Goal: Task Accomplishment & Management: Use online tool/utility

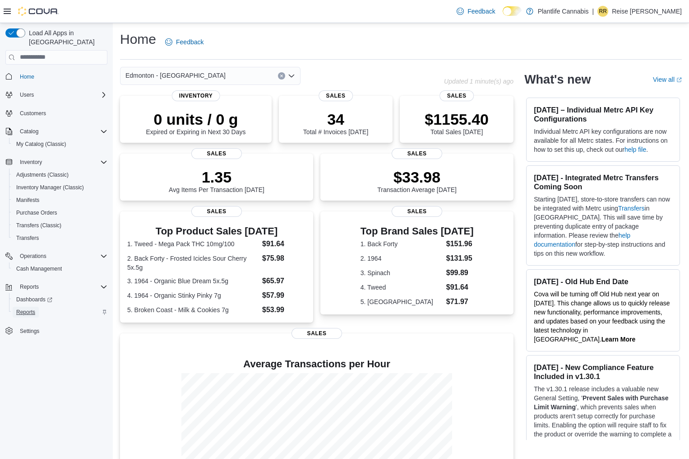
click at [35, 308] on span "Reports" at bounding box center [25, 311] width 19 height 7
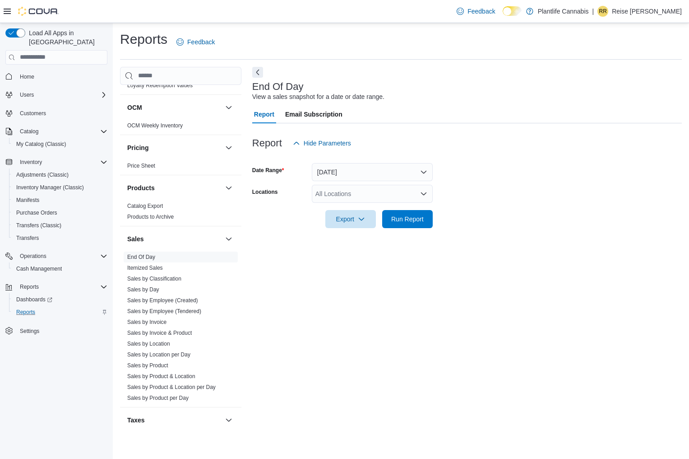
scroll to position [424, 0]
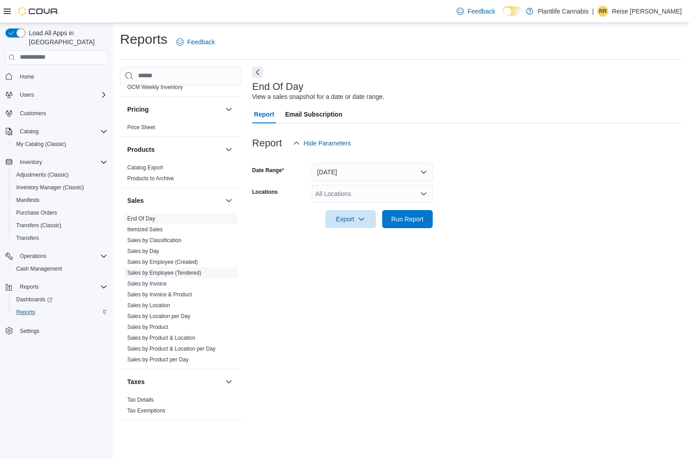
click at [195, 269] on span "Sales by Employee (Tendered)" at bounding box center [164, 272] width 74 height 7
click at [197, 272] on link "Sales by Employee (Tendered)" at bounding box center [164, 273] width 74 height 6
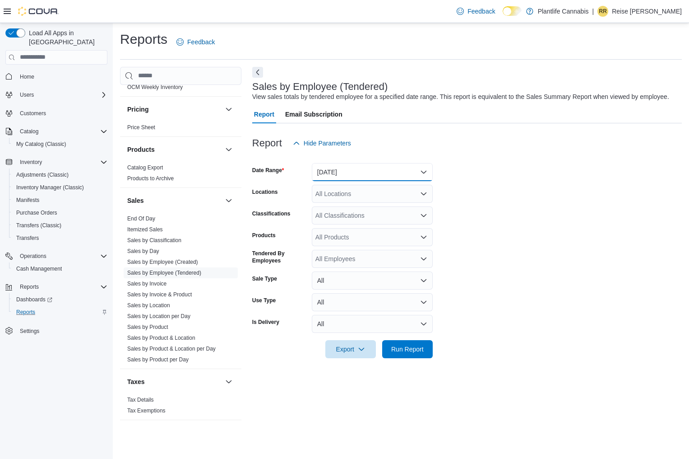
click at [344, 181] on button "Yesterday" at bounding box center [372, 172] width 121 height 18
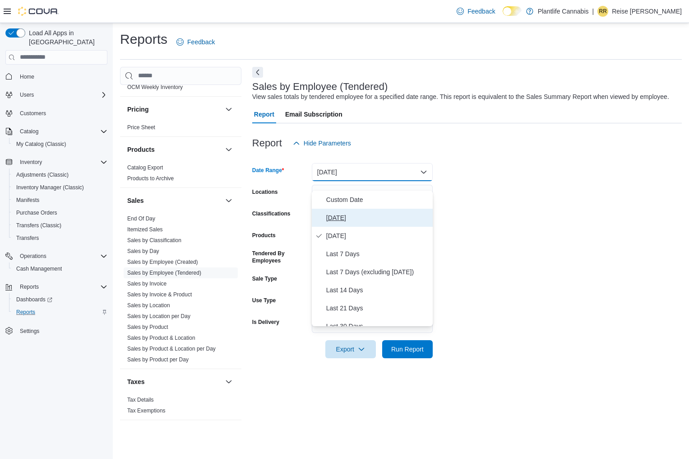
click at [349, 221] on span "Today" at bounding box center [377, 217] width 103 height 11
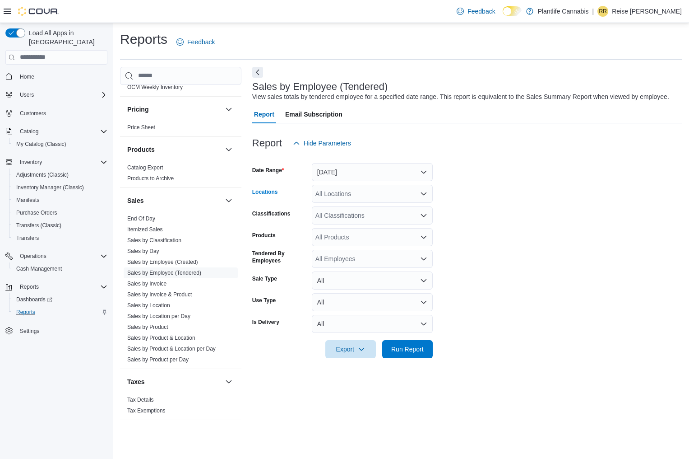
click at [392, 203] on div "All Locations" at bounding box center [372, 194] width 121 height 18
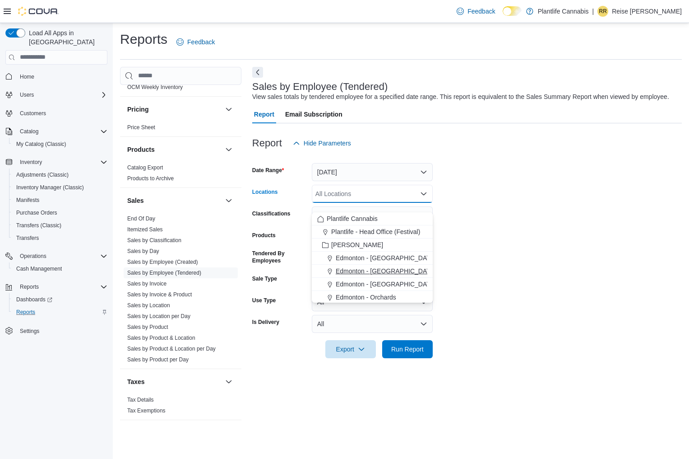
click at [374, 265] on button "Edmonton - ICE District" at bounding box center [372, 271] width 121 height 13
drag, startPoint x: 504, startPoint y: 213, endPoint x: 492, endPoint y: 210, distance: 12.4
click at [504, 213] on form "Date Range Today Locations Edmonton - ICE District Combo box. Selected. Edmonto…" at bounding box center [467, 255] width 430 height 206
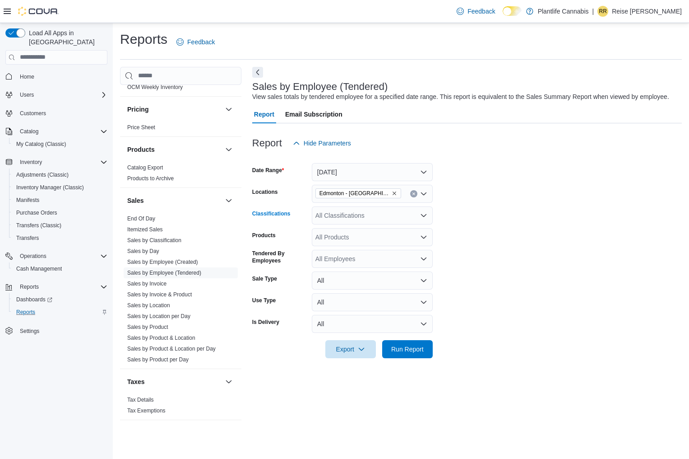
click at [423, 220] on div "All Classifications" at bounding box center [372, 215] width 121 height 18
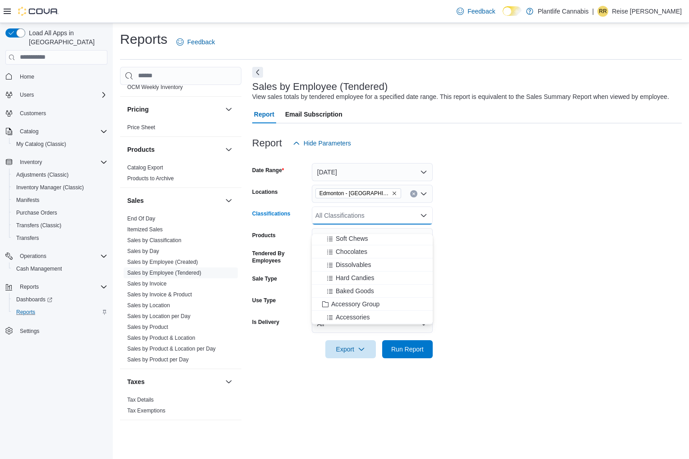
scroll to position [70, 0]
click at [359, 303] on span "Accessory Group" at bounding box center [355, 301] width 48 height 9
click at [479, 270] on form "Date Range Today Locations Edmonton - ICE District Classifications Accessory Gr…" at bounding box center [467, 255] width 430 height 206
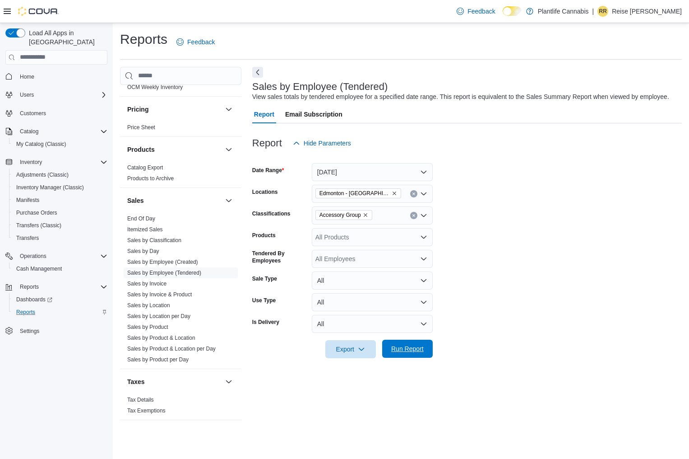
click at [415, 353] on span "Run Report" at bounding box center [407, 348] width 33 height 9
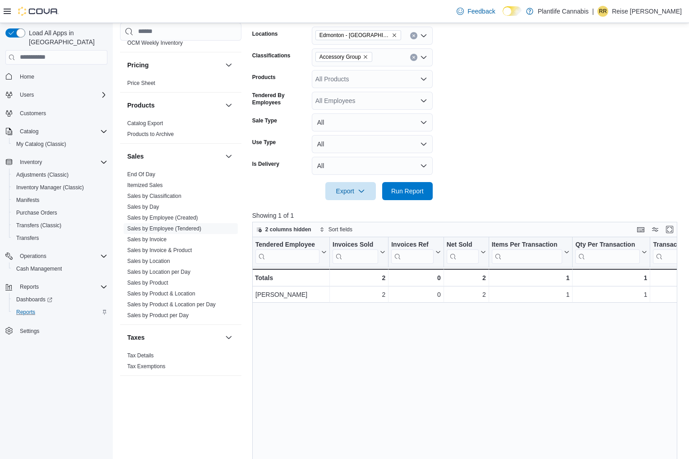
scroll to position [160, 0]
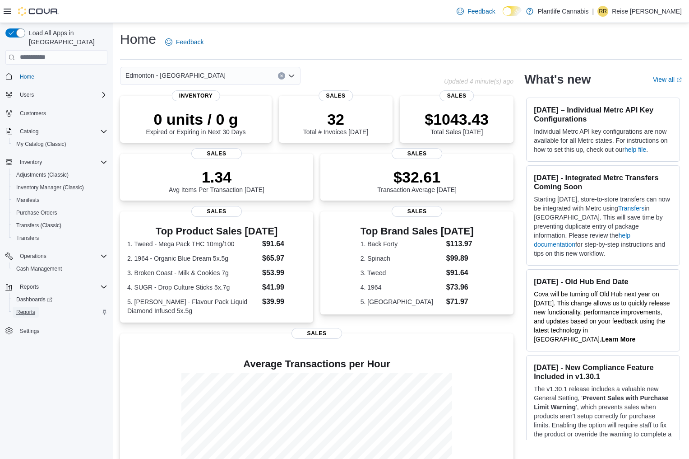
click at [39, 307] on link "Reports" at bounding box center [26, 312] width 26 height 11
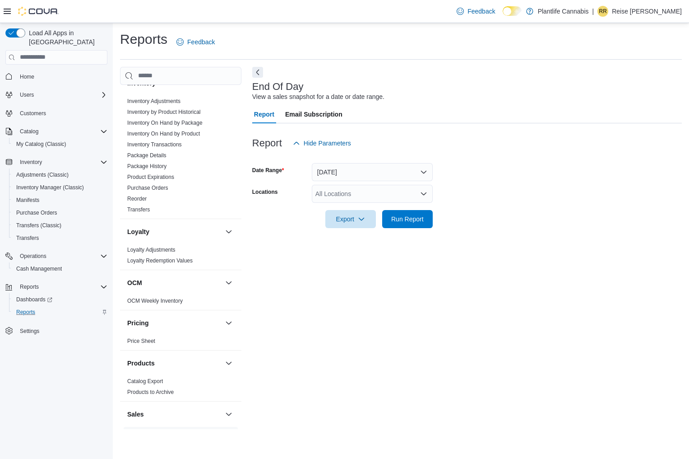
scroll to position [297, 0]
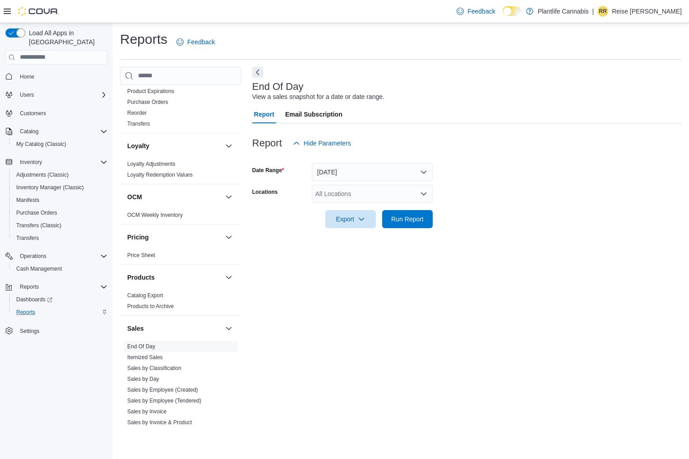
click at [382, 185] on div "All Locations" at bounding box center [372, 194] width 121 height 18
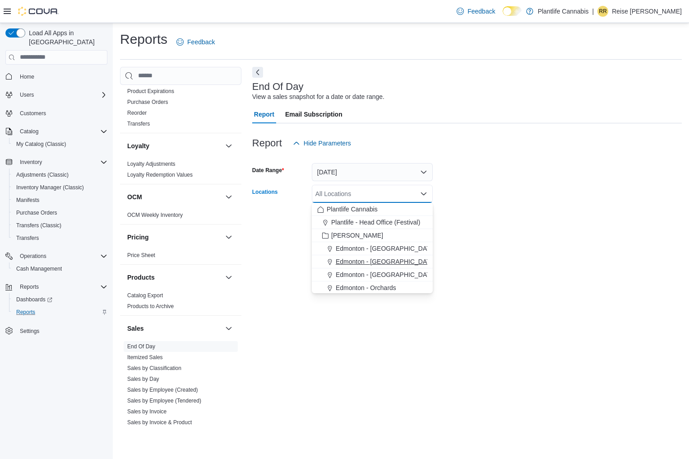
click at [398, 260] on span "Edmonton - ICE District" at bounding box center [386, 261] width 100 height 9
click at [498, 230] on div at bounding box center [467, 233] width 430 height 11
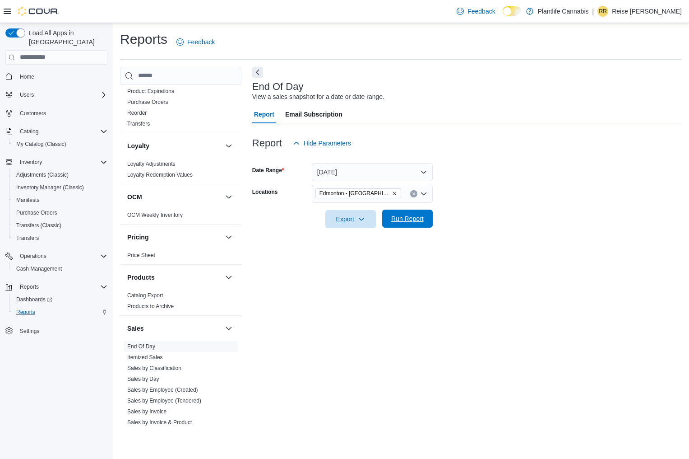
click at [419, 217] on span "Run Report" at bounding box center [407, 218] width 33 height 9
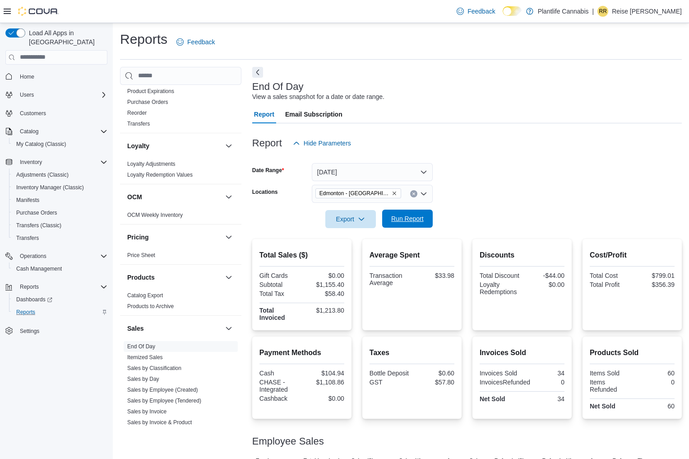
click at [406, 218] on span "Run Report" at bounding box center [407, 218] width 33 height 9
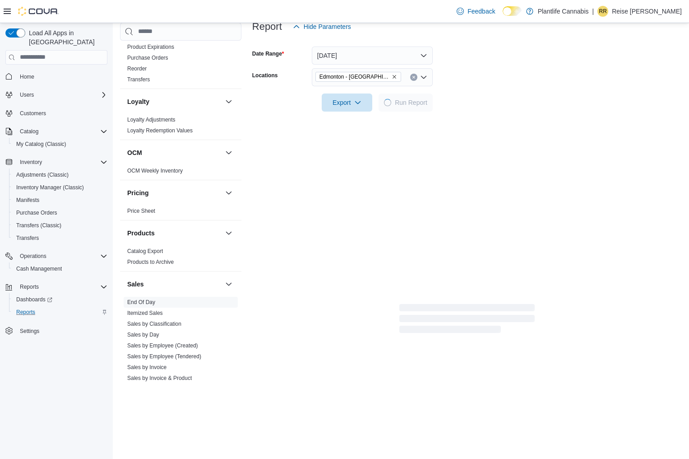
scroll to position [65, 0]
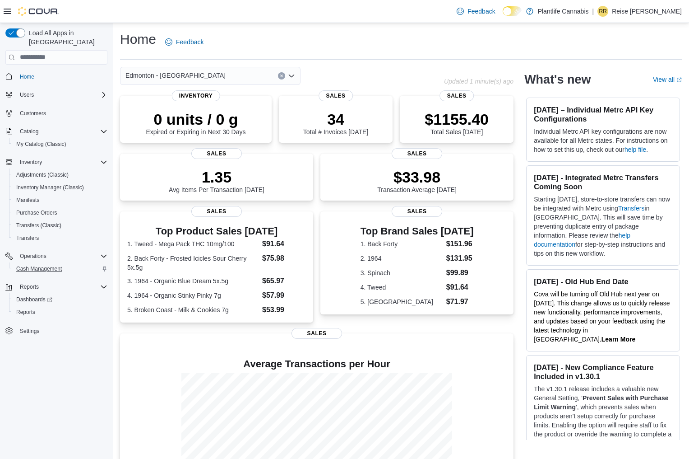
scroll to position [14, 0]
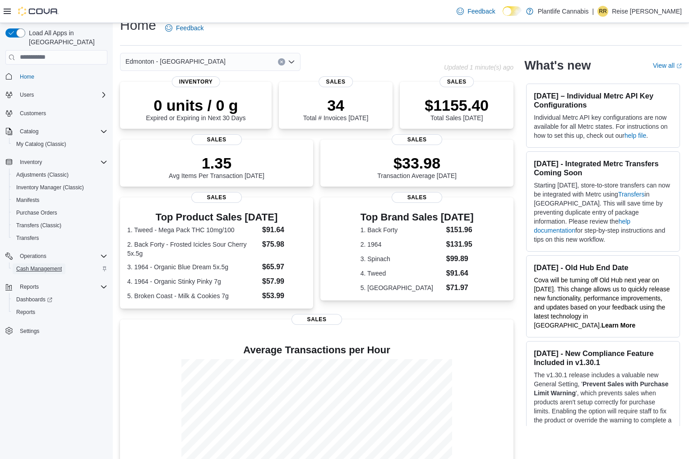
click at [50, 265] on span "Cash Management" at bounding box center [39, 268] width 46 height 7
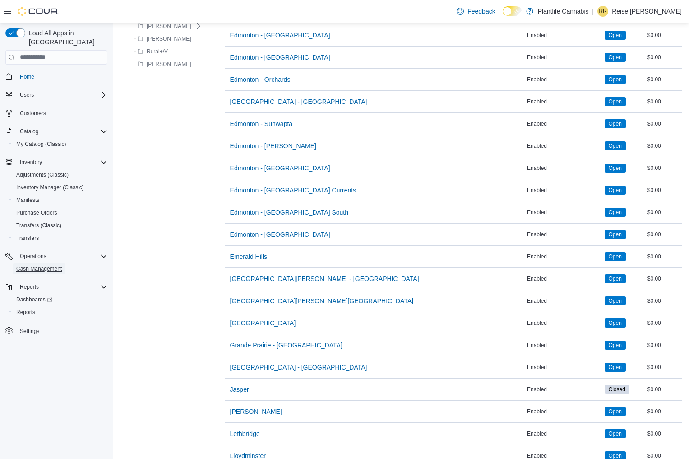
scroll to position [437, 0]
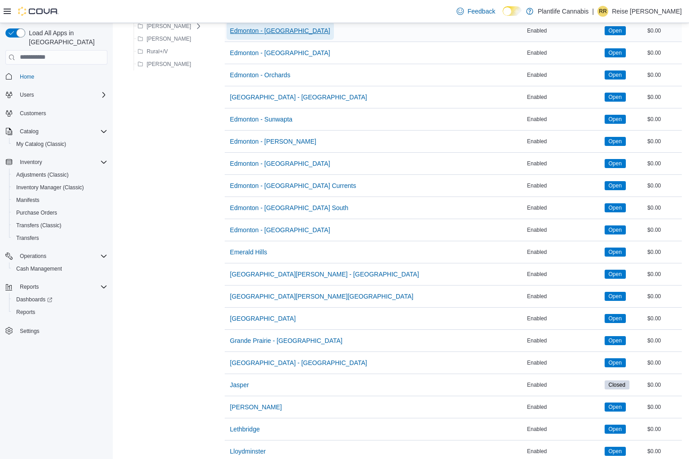
click at [274, 35] on span "Edmonton - ICE District" at bounding box center [280, 31] width 100 height 18
